Goal: Navigation & Orientation: Find specific page/section

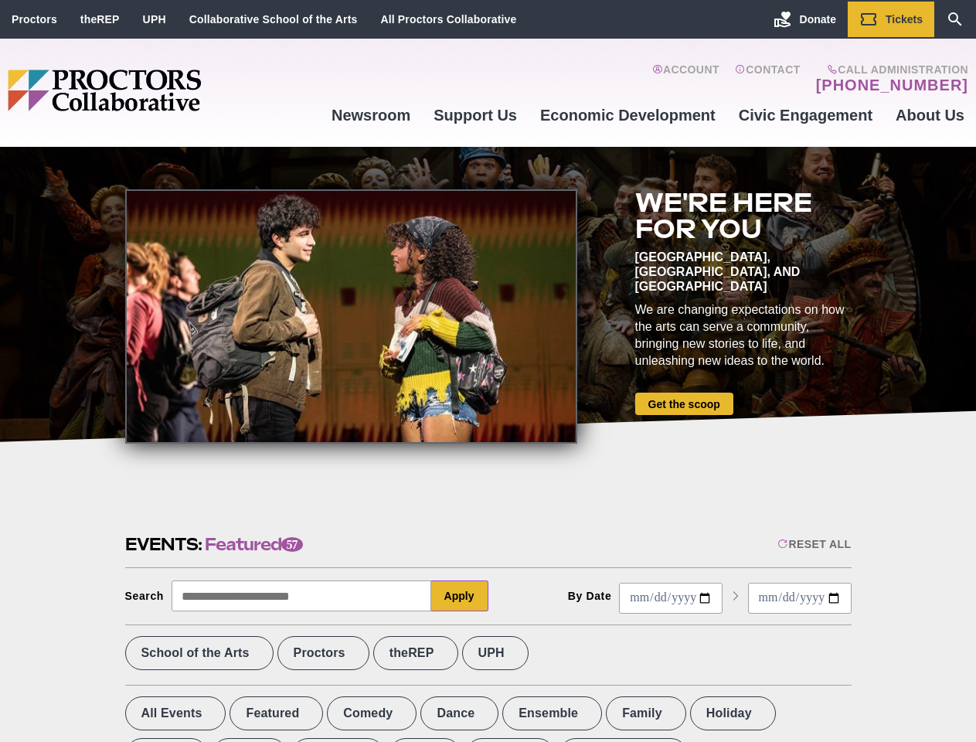
click at [488, 371] on div at bounding box center [351, 316] width 452 height 254
click at [813, 544] on div "Reset All" at bounding box center [814, 544] width 73 height 12
click at [460, 596] on button "Apply" at bounding box center [459, 595] width 57 height 31
